Goal: Navigation & Orientation: Find specific page/section

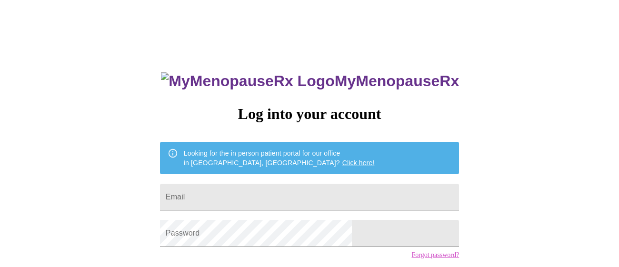
click at [250, 194] on input "Email" at bounding box center [309, 197] width 299 height 27
type input "[EMAIL_ADDRESS][DOMAIN_NAME]"
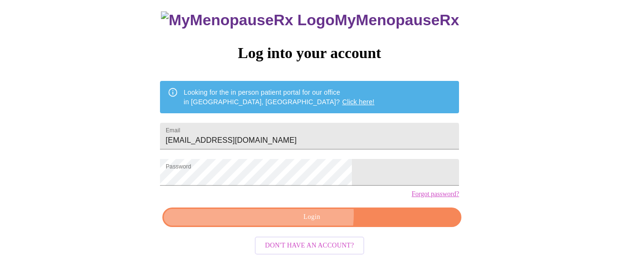
click at [309, 222] on span "Login" at bounding box center [311, 217] width 277 height 12
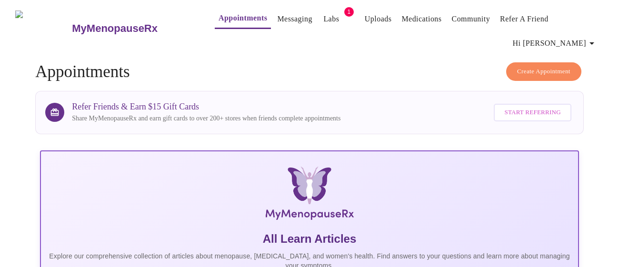
click at [279, 22] on link "Messaging" at bounding box center [294, 18] width 35 height 13
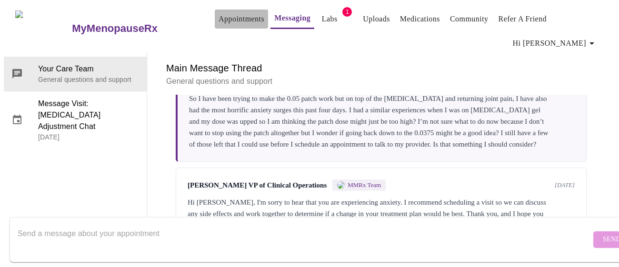
click at [221, 21] on link "Appointments" at bounding box center [241, 18] width 46 height 13
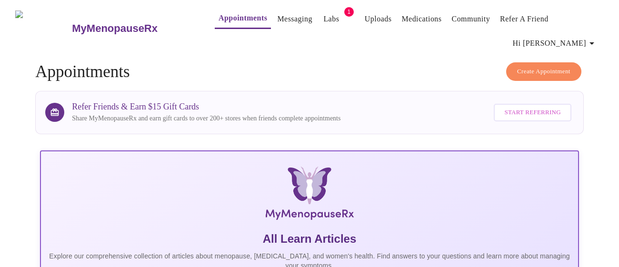
click at [576, 29] on span "Hi [PERSON_NAME]" at bounding box center [556, 41] width 95 height 24
click at [576, 37] on span "Hi [PERSON_NAME]" at bounding box center [555, 43] width 85 height 13
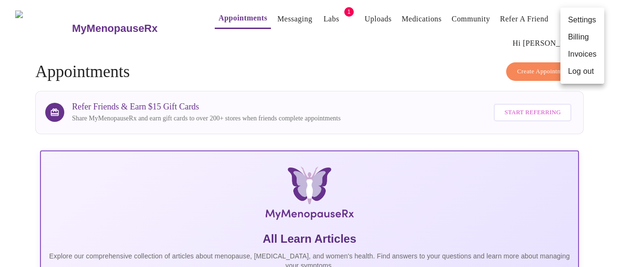
click at [574, 39] on li "Billing" at bounding box center [582, 37] width 44 height 17
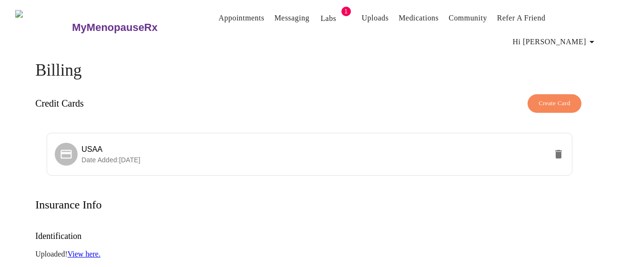
click at [218, 20] on link "Appointments" at bounding box center [241, 17] width 46 height 13
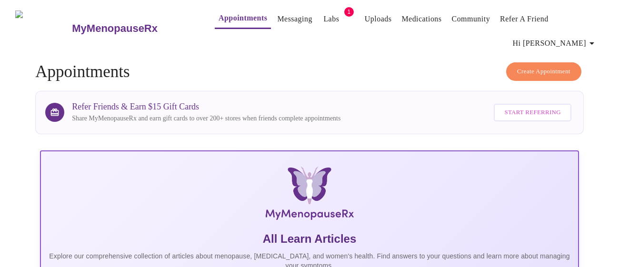
click at [277, 18] on link "Messaging" at bounding box center [294, 18] width 35 height 13
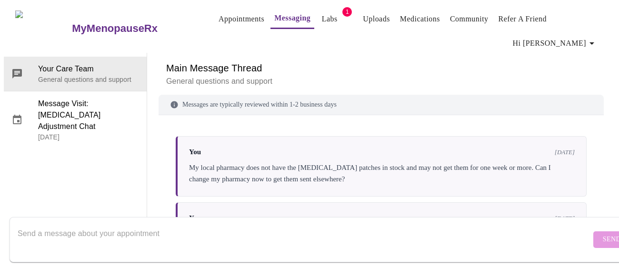
click at [218, 18] on link "Appointments" at bounding box center [241, 18] width 46 height 13
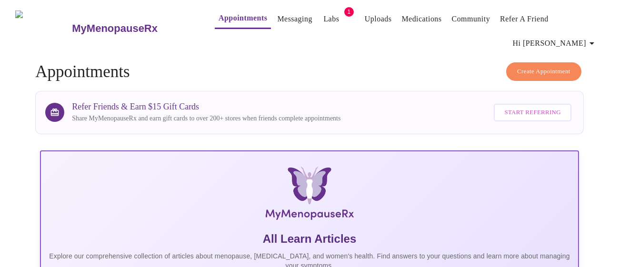
click at [323, 21] on link "Labs" at bounding box center [331, 18] width 16 height 13
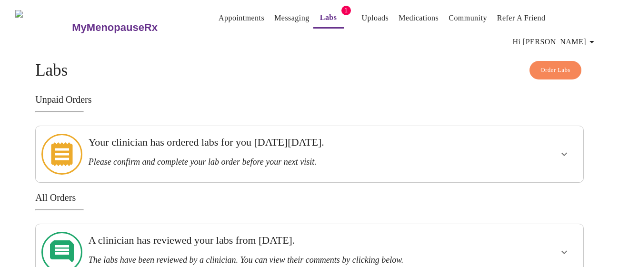
click at [564, 148] on icon "show more" at bounding box center [563, 153] width 11 height 11
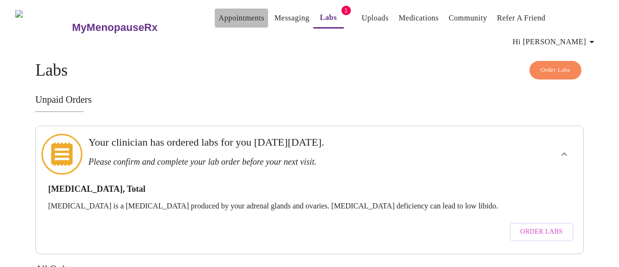
click at [218, 20] on link "Appointments" at bounding box center [241, 17] width 46 height 13
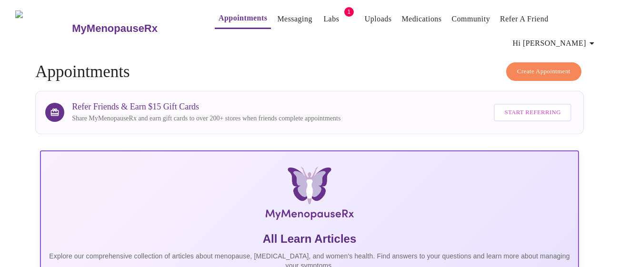
click at [323, 17] on link "Labs" at bounding box center [331, 18] width 16 height 13
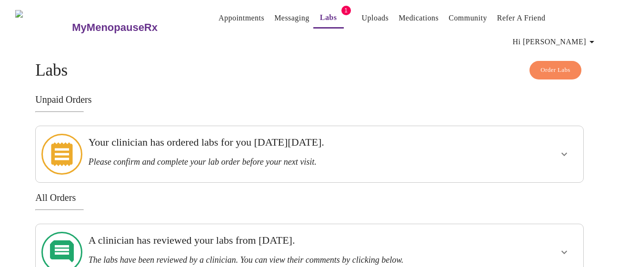
click at [563, 148] on icon "show more" at bounding box center [563, 153] width 11 height 11
